Goal: Task Accomplishment & Management: Use online tool/utility

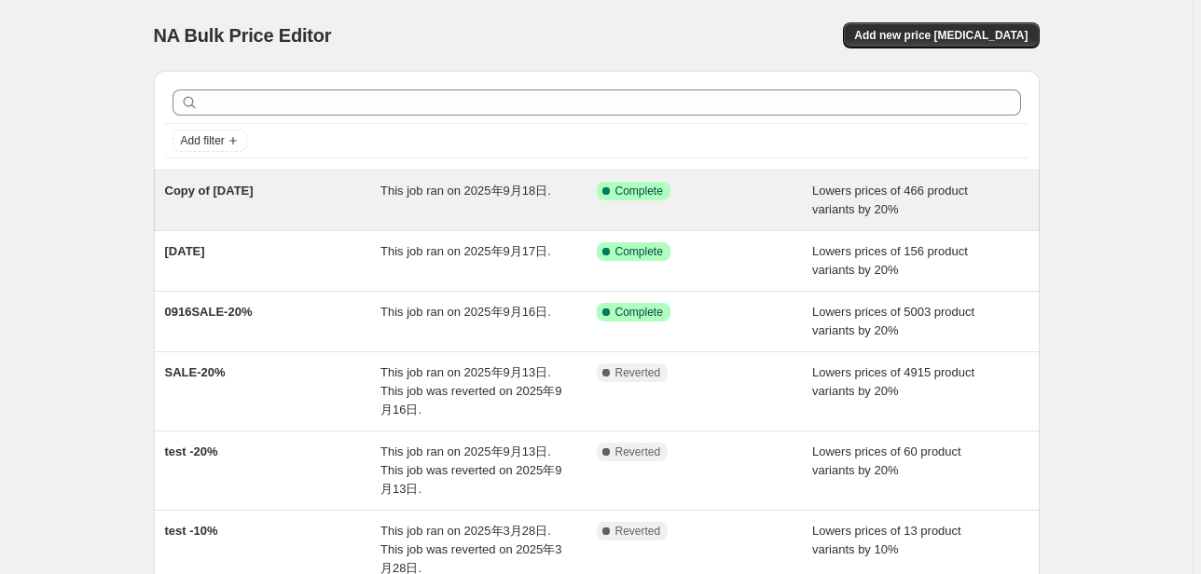
click at [552, 207] on div "This job ran on 2025年9月18日." at bounding box center [488, 200] width 216 height 37
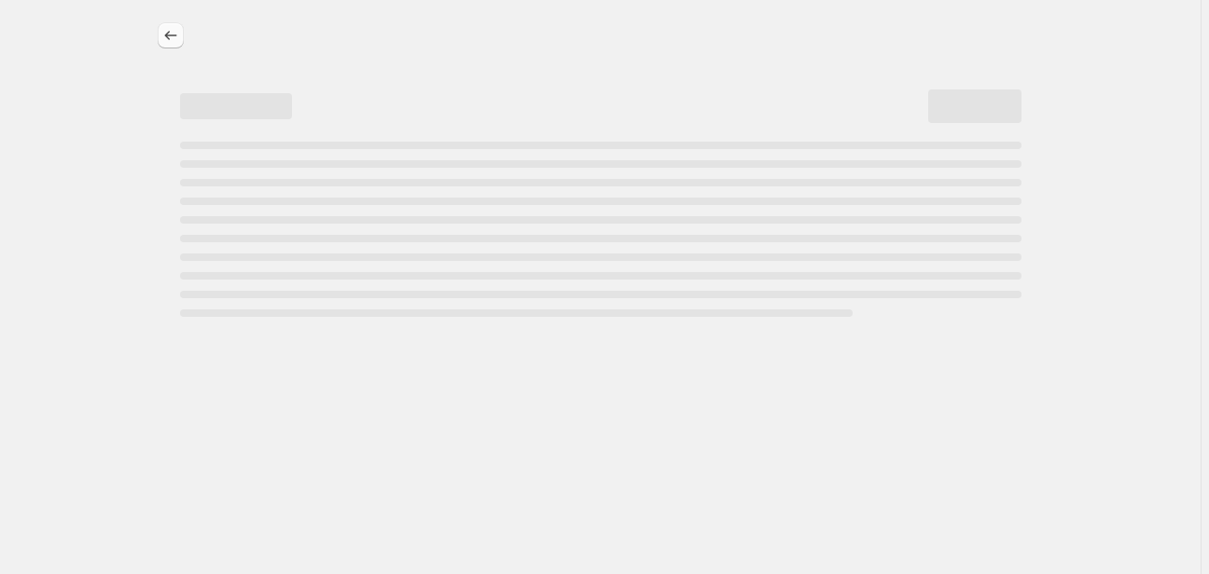
select select "percentage"
select select "tag"
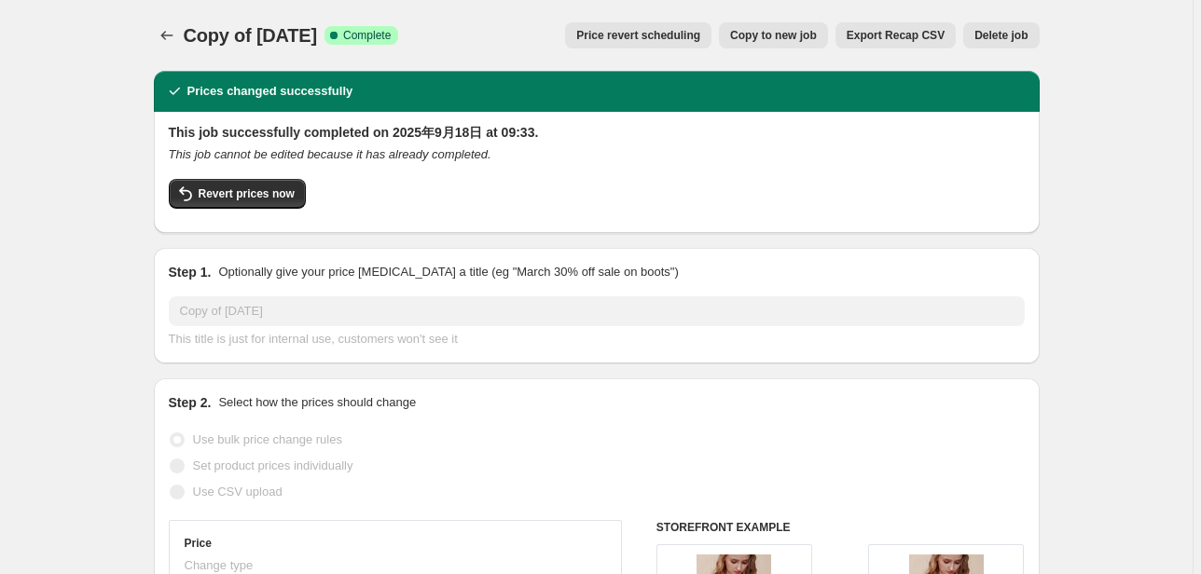
click at [818, 45] on button "Copy to new job" at bounding box center [773, 35] width 109 height 26
select select "percentage"
select select "tag"
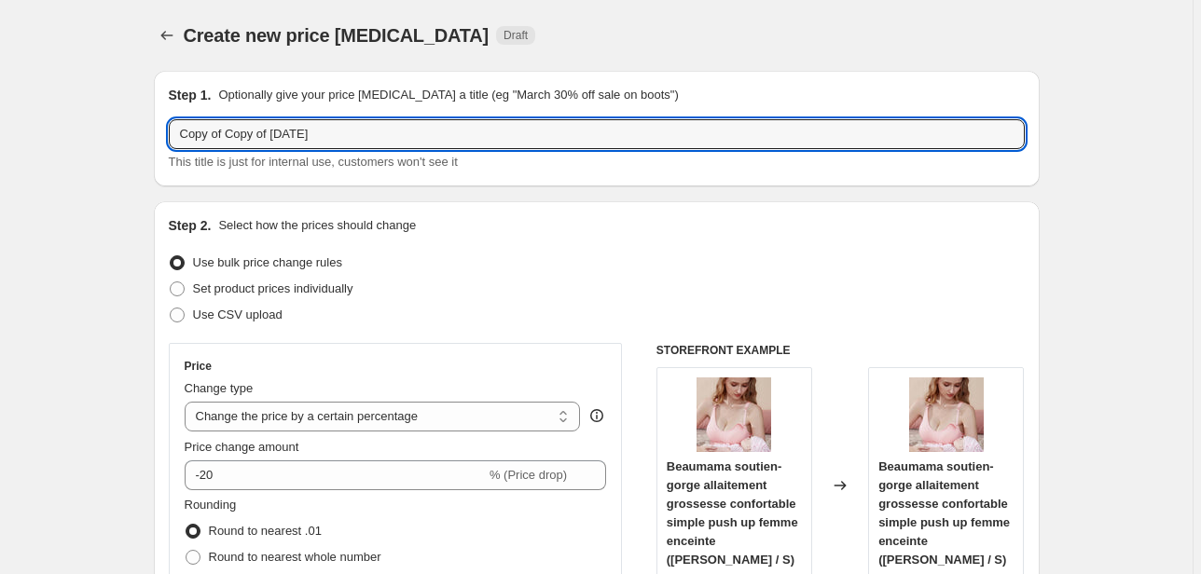
drag, startPoint x: 273, startPoint y: 136, endPoint x: 127, endPoint y: 136, distance: 146.4
click at [191, 133] on input "[DATE]" at bounding box center [597, 134] width 856 height 30
click at [325, 138] on input "[DATE]" at bounding box center [597, 134] width 856 height 30
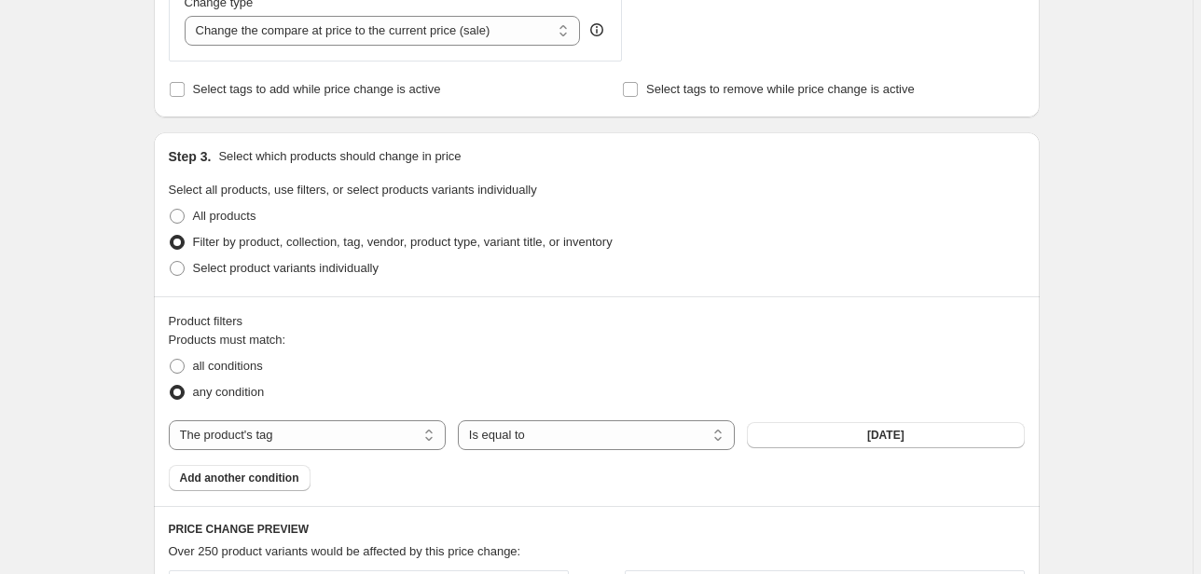
scroll to position [821, 0]
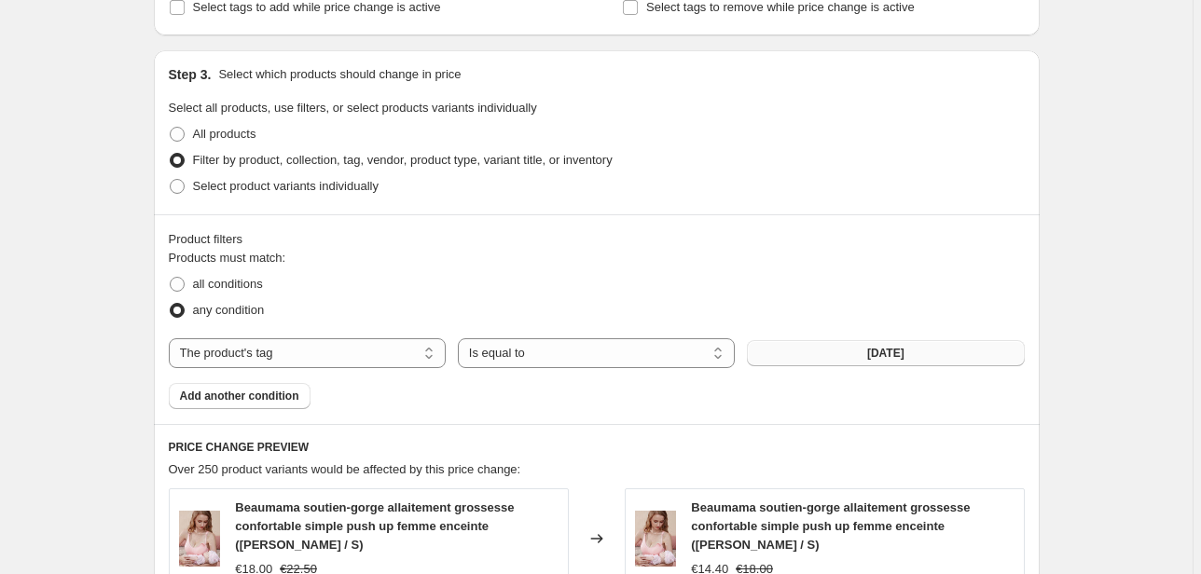
type input "[DATE]"
click at [892, 353] on span "[DATE]" at bounding box center [885, 353] width 37 height 15
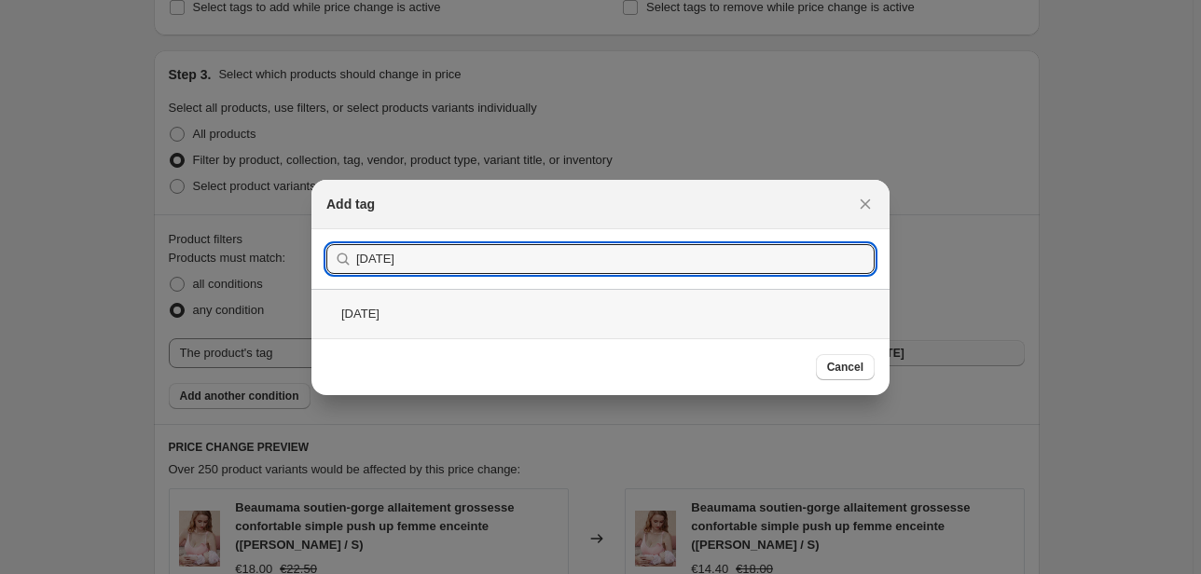
type input "[DATE]"
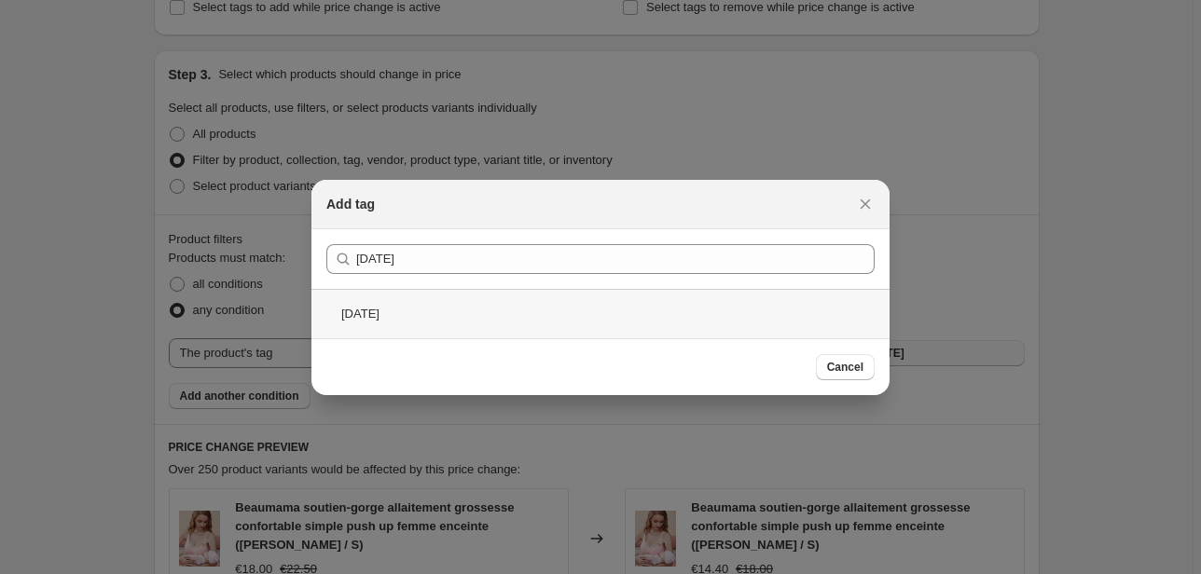
click at [489, 321] on div "[DATE]" at bounding box center [600, 313] width 578 height 49
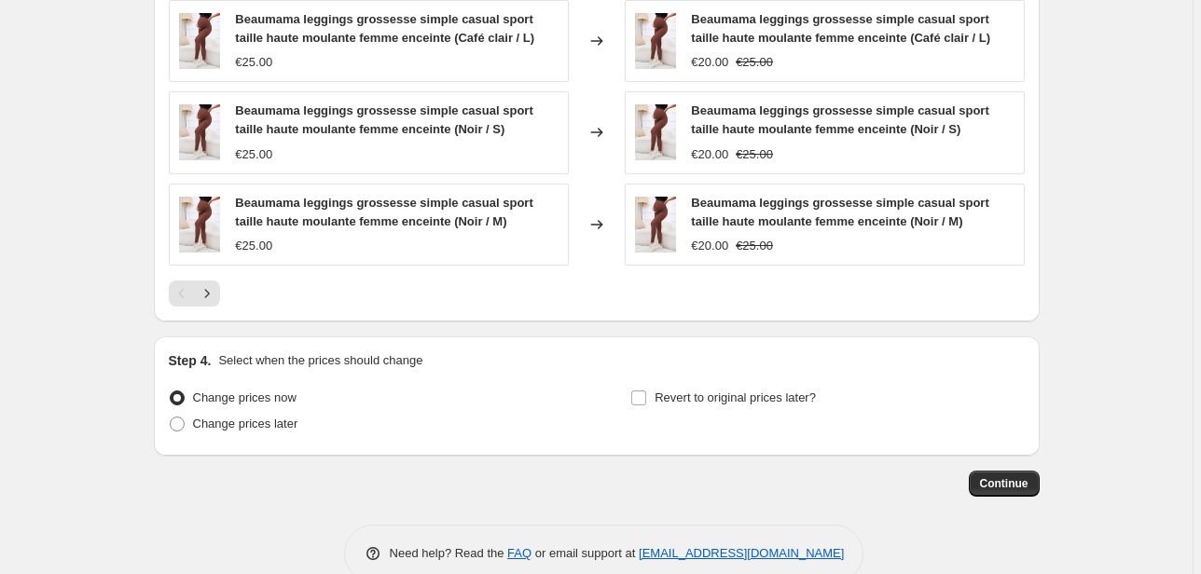
scroll to position [1528, 0]
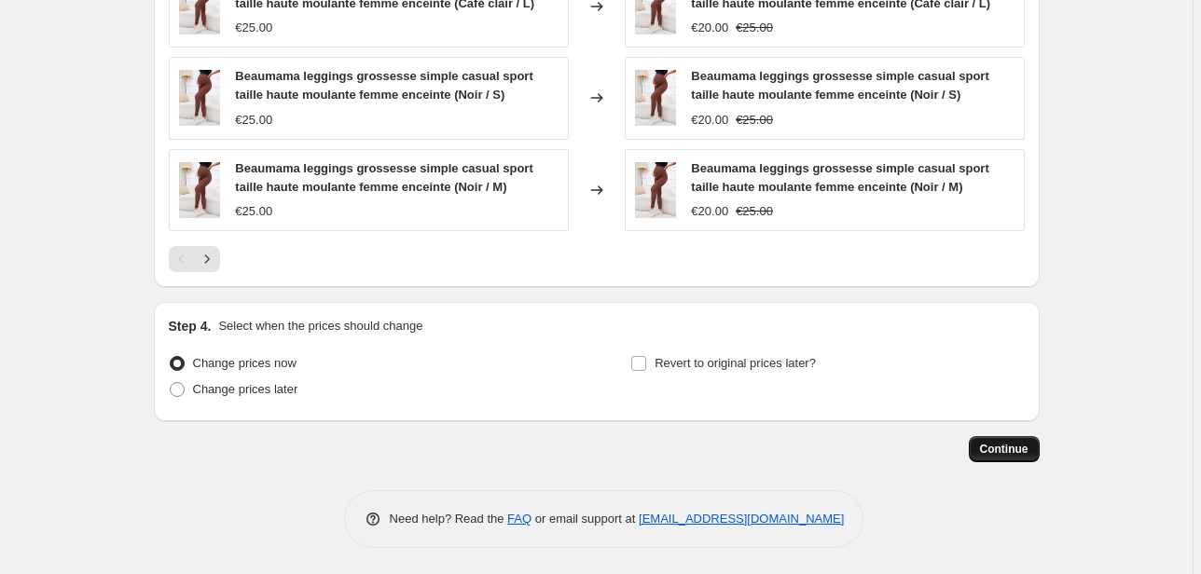
click at [1021, 444] on span "Continue" at bounding box center [1004, 449] width 48 height 15
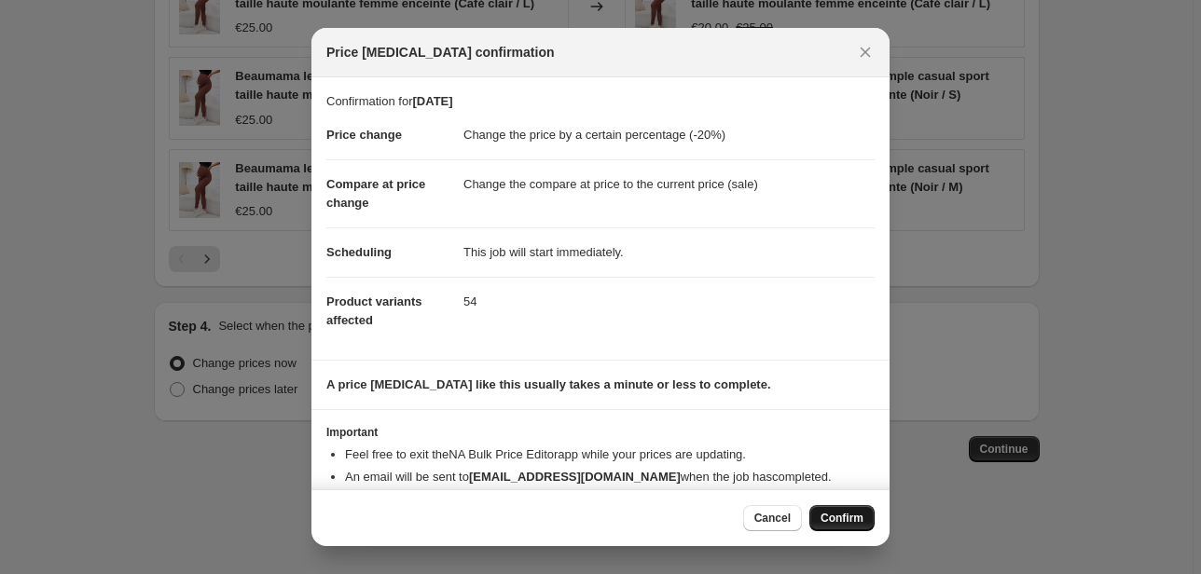
click at [831, 511] on button "Confirm" at bounding box center [841, 518] width 65 height 26
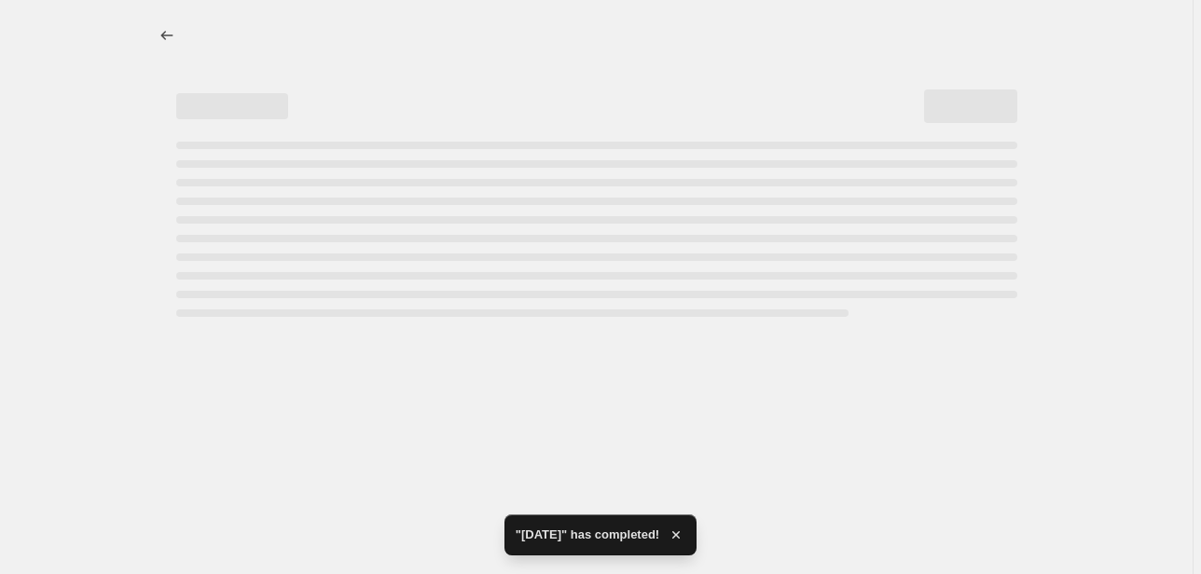
select select "percentage"
select select "tag"
